Goal: Task Accomplishment & Management: Complete application form

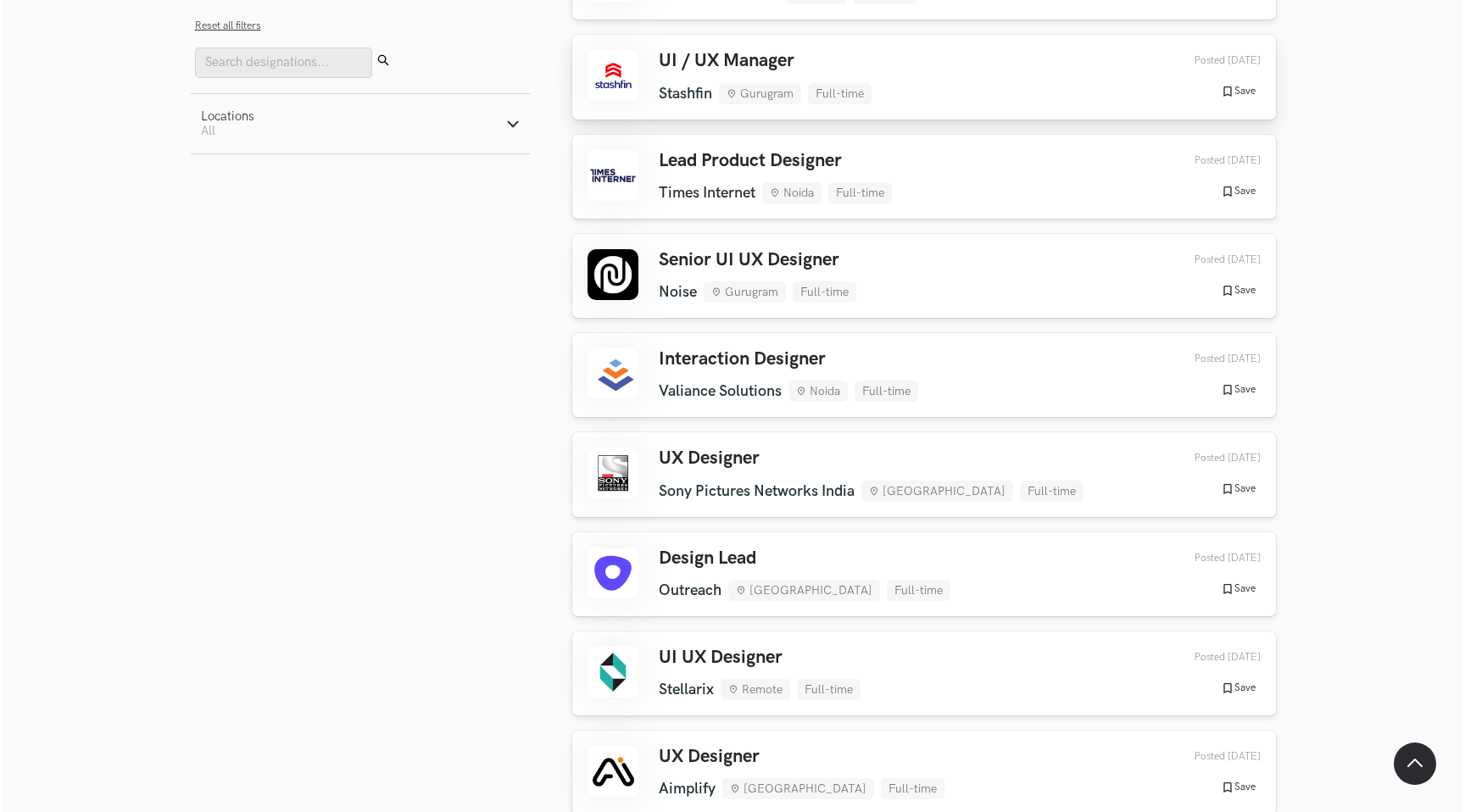
scroll to position [308, 0]
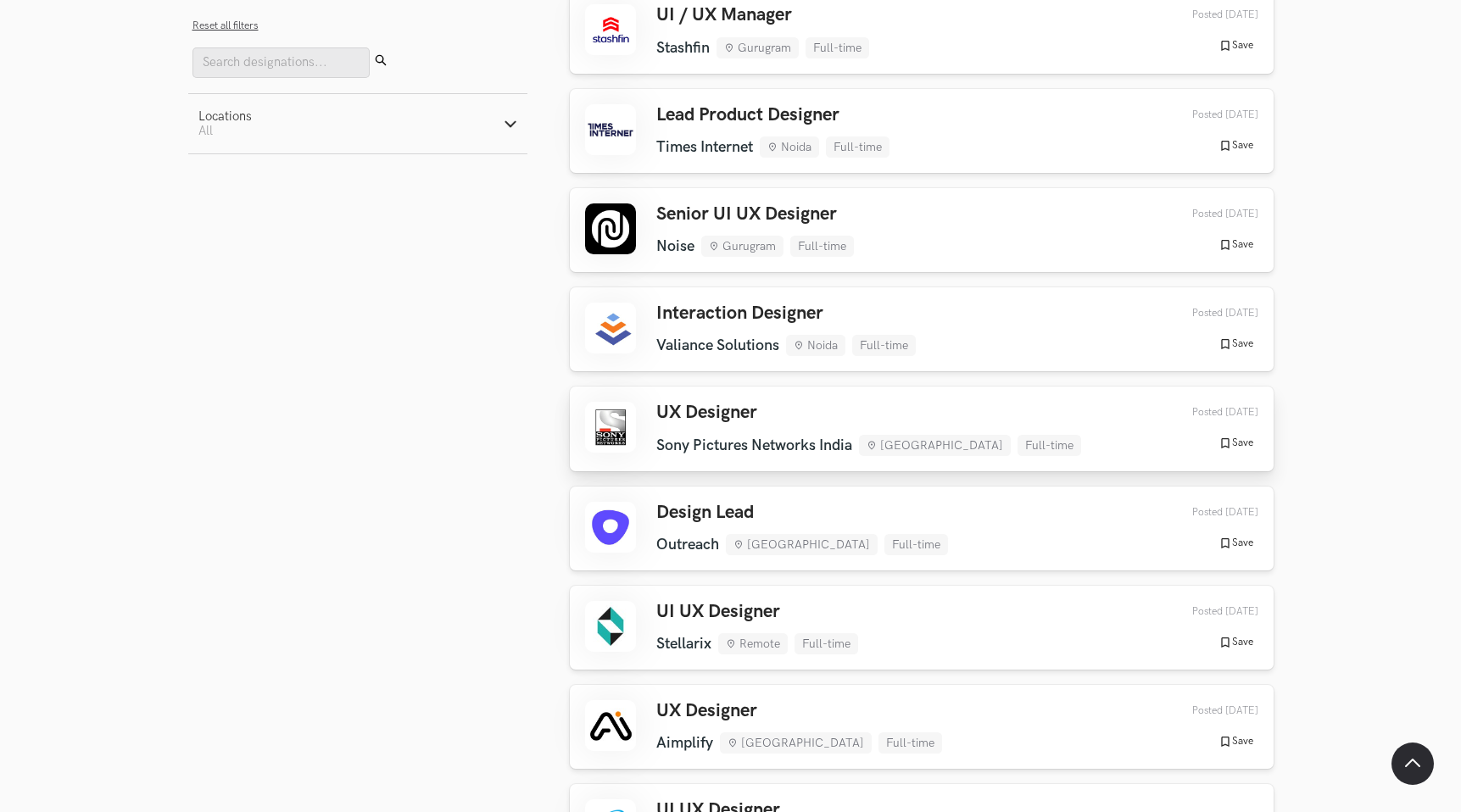
click at [797, 421] on h3 "UX Designer" at bounding box center [868, 413] width 425 height 22
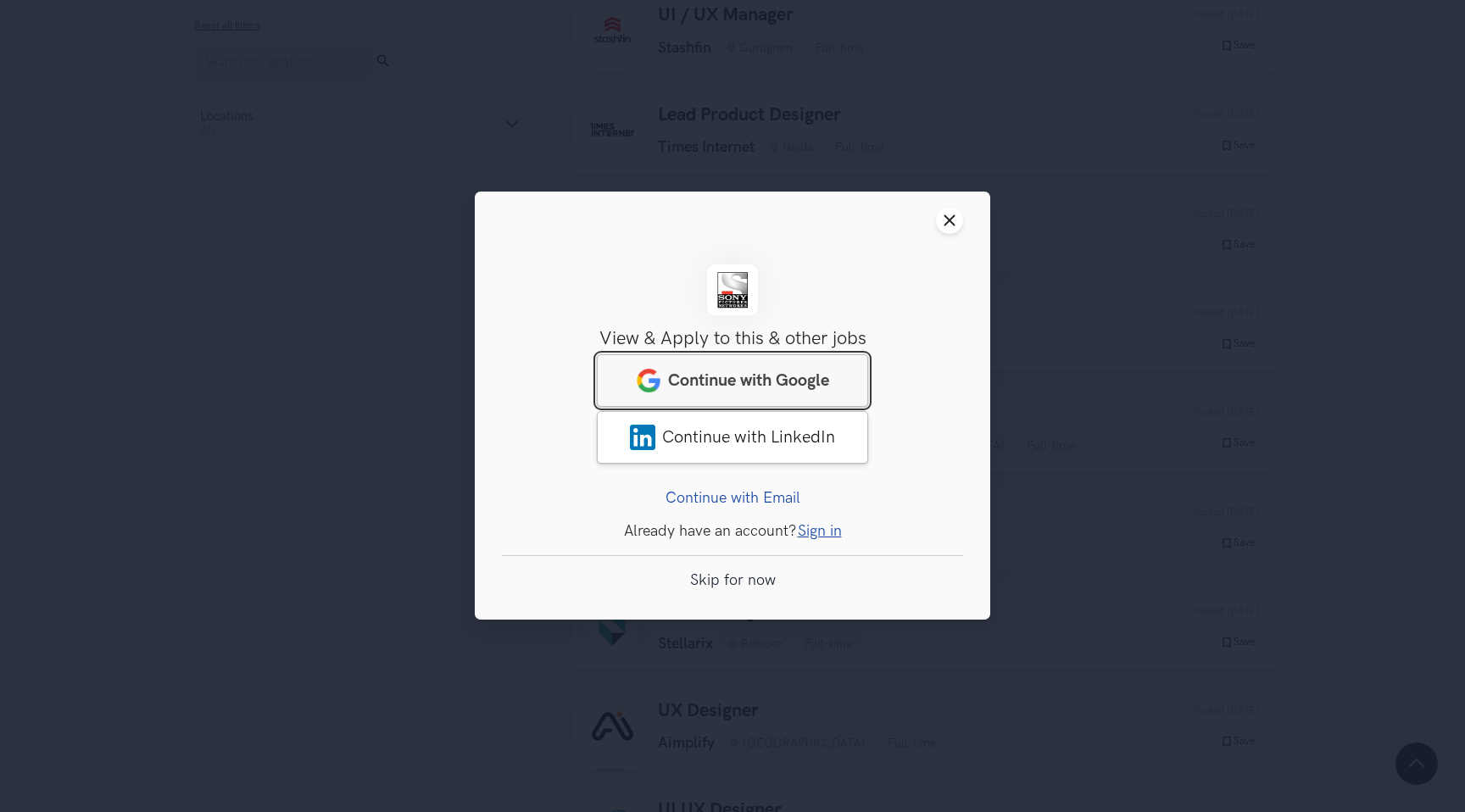
click at [761, 385] on span "Continue with Google" at bounding box center [748, 382] width 161 height 21
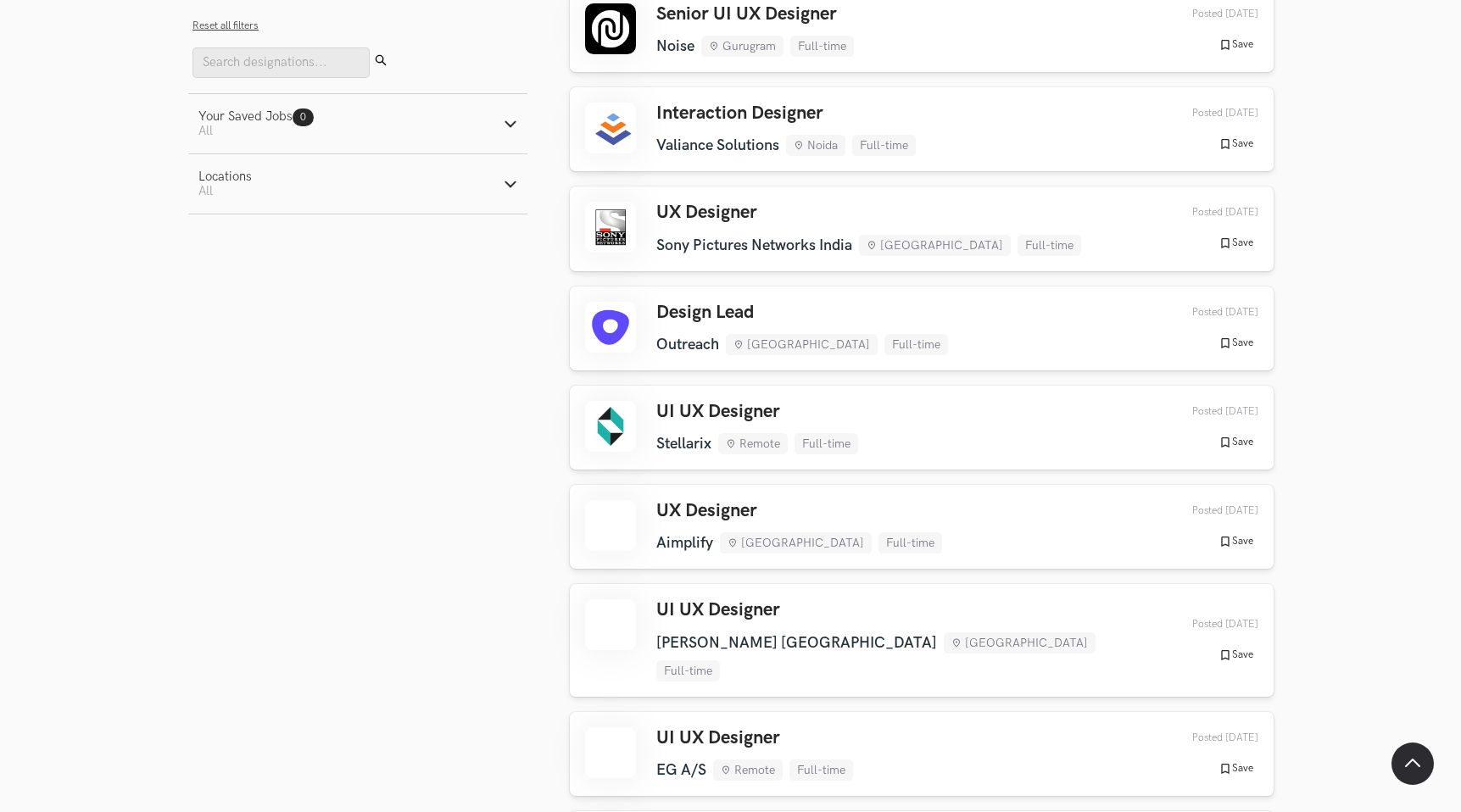
scroll to position [651, 0]
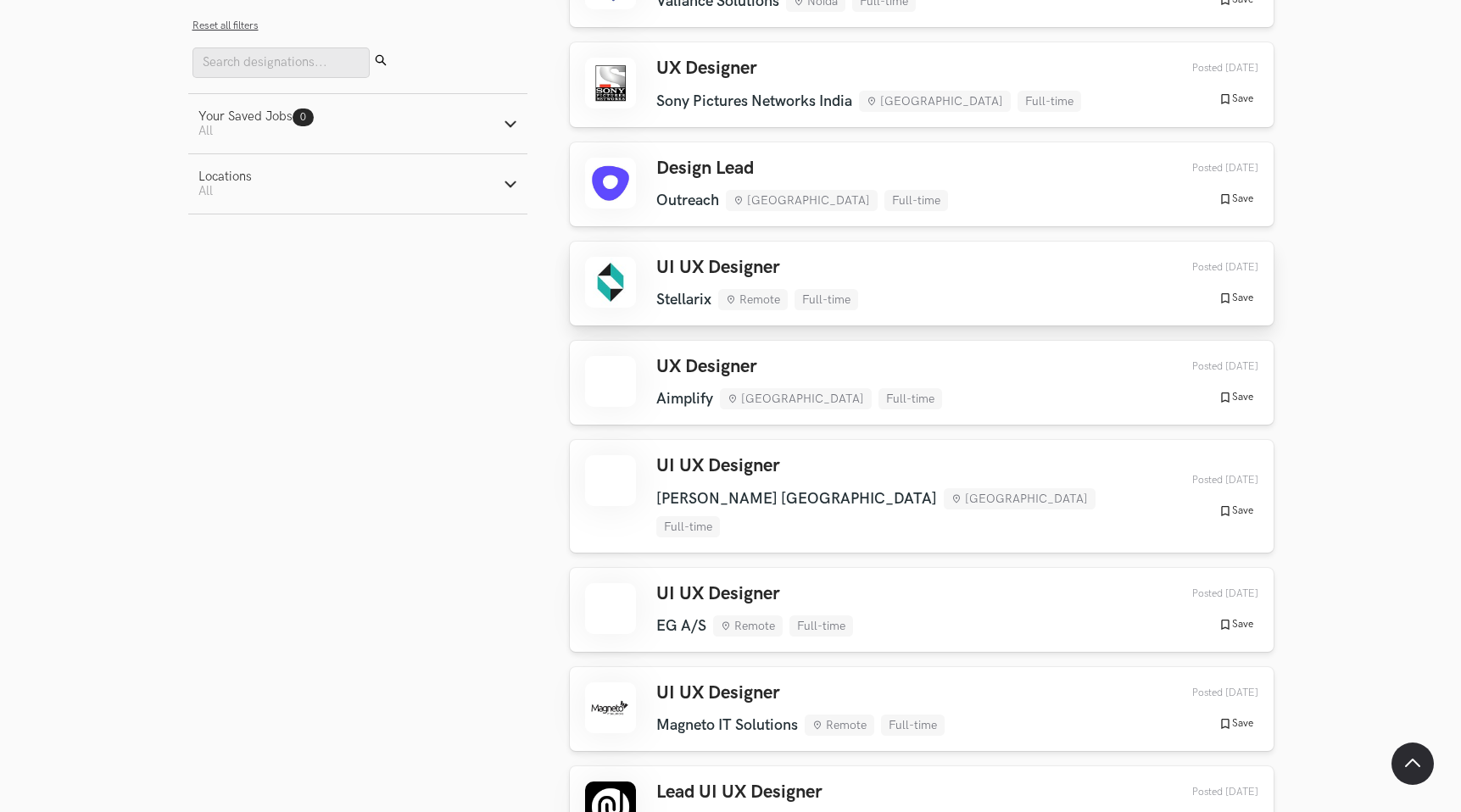
click at [769, 295] on li "Remote" at bounding box center [753, 300] width 69 height 22
click at [779, 382] on div "UX Designer Aimplify [GEOGRAPHIC_DATA] Full-time Aimplify [GEOGRAPHIC_DATA] Ful…" at bounding box center [798, 383] width 286 height 54
